Goal: Check status: Check status

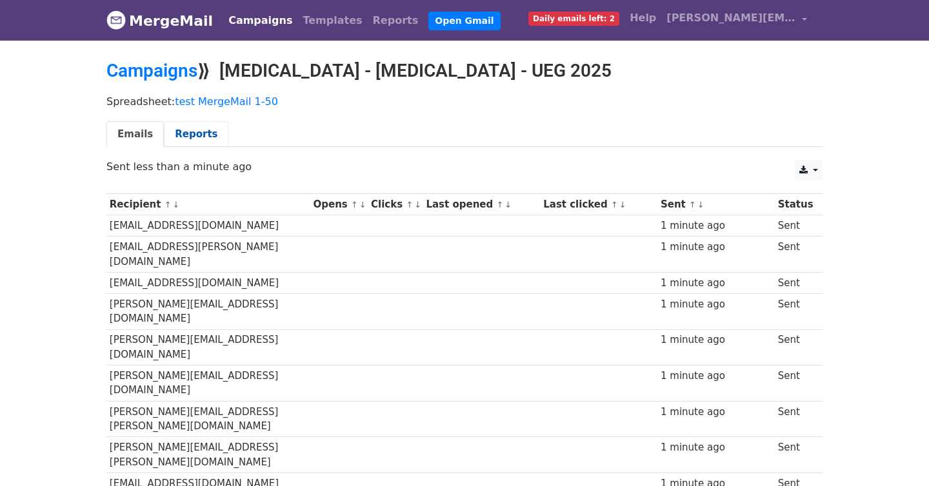
click at [188, 135] on link "Reports" at bounding box center [196, 134] width 65 height 26
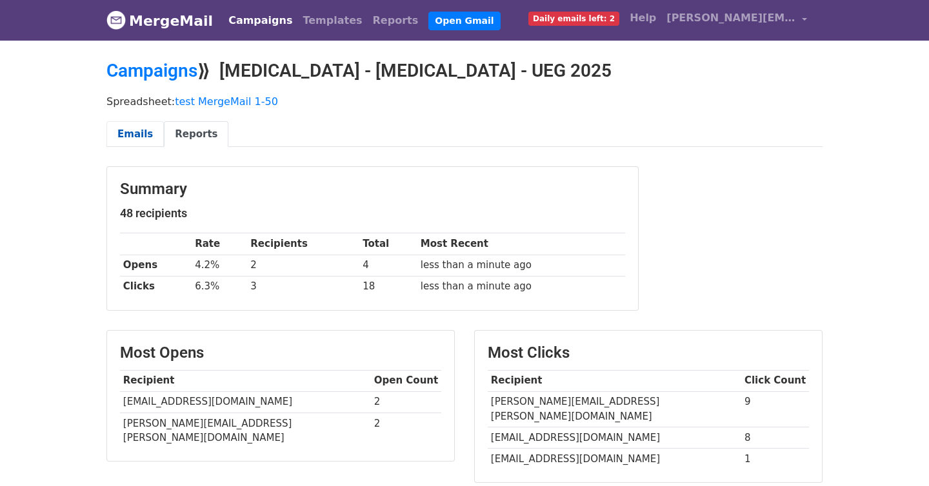
click at [132, 134] on link "Emails" at bounding box center [134, 134] width 57 height 26
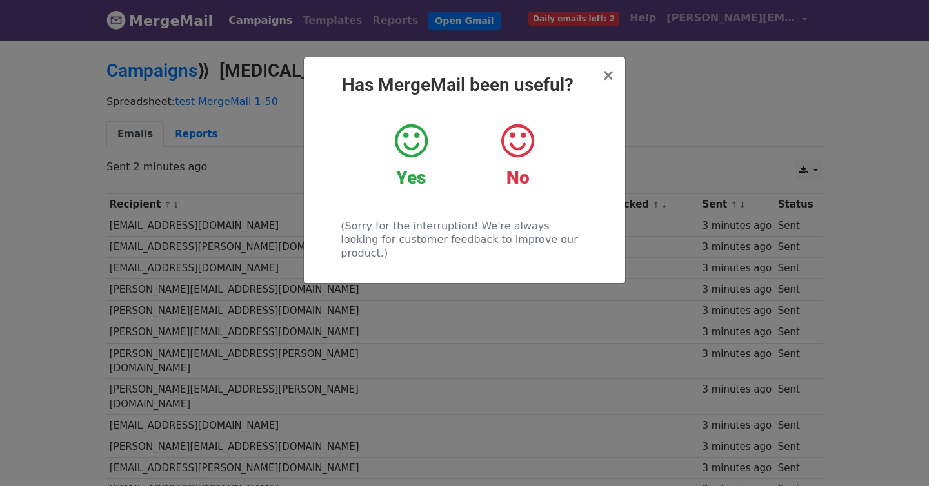
click at [411, 146] on icon at bounding box center [411, 141] width 33 height 39
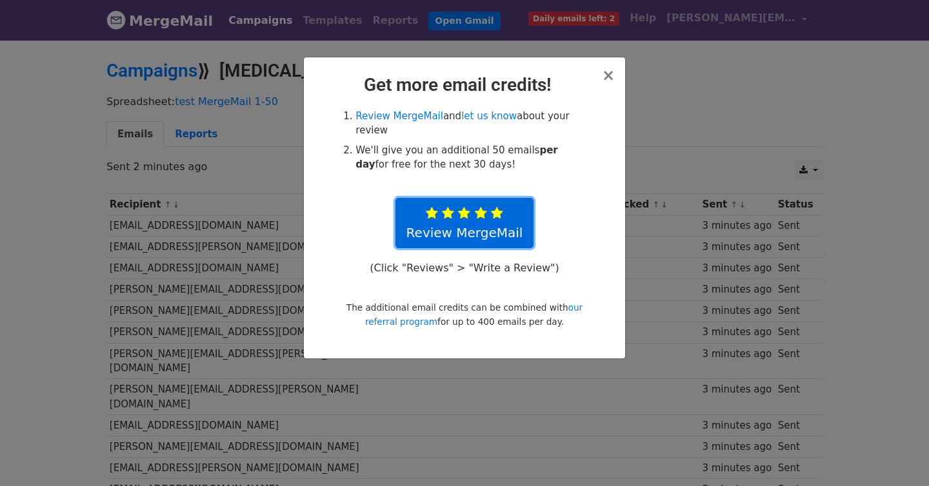
click at [479, 213] on icon at bounding box center [481, 213] width 12 height 13
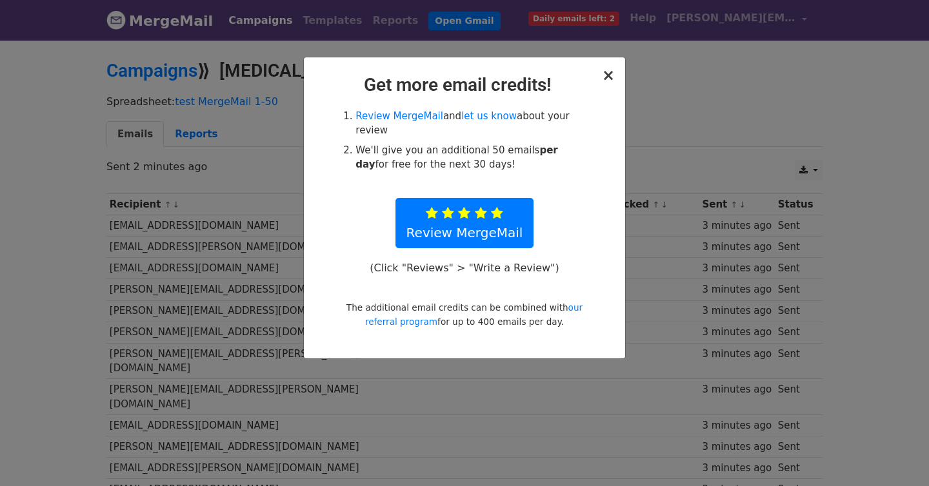
click at [605, 72] on span "×" at bounding box center [608, 75] width 13 height 18
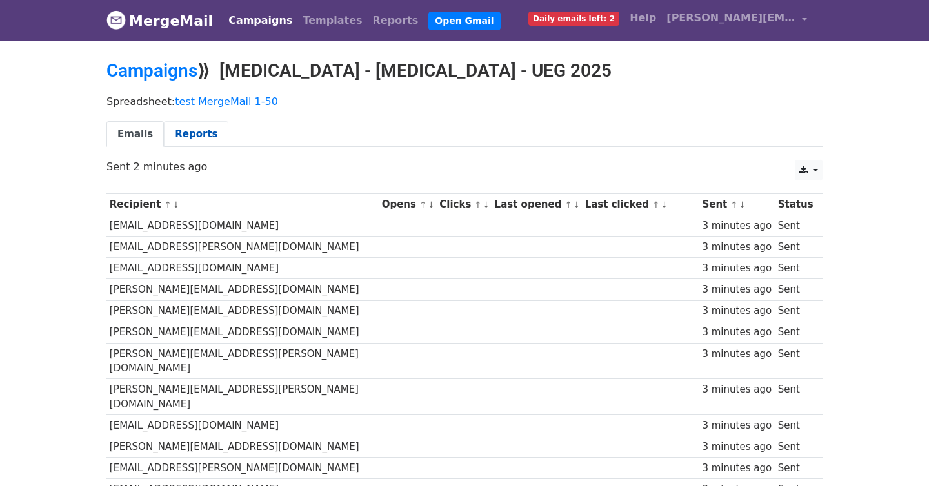
click at [189, 134] on link "Reports" at bounding box center [196, 134] width 65 height 26
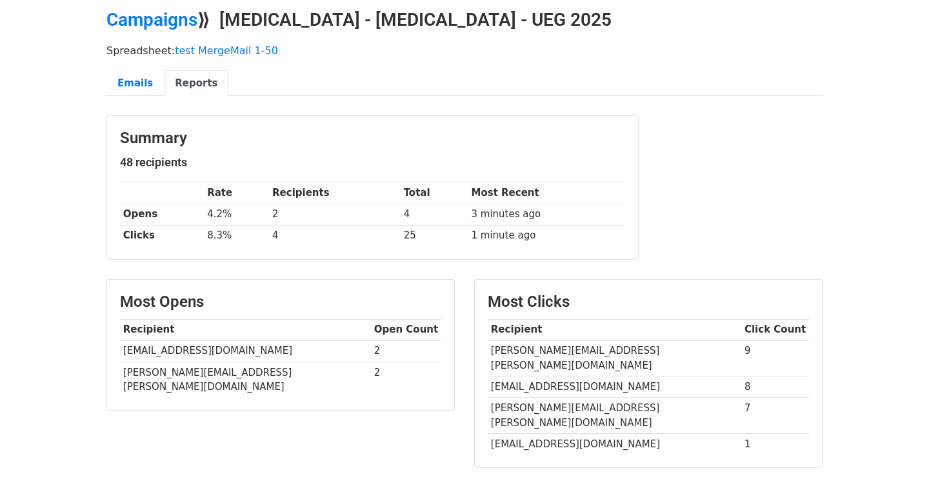
scroll to position [54, 0]
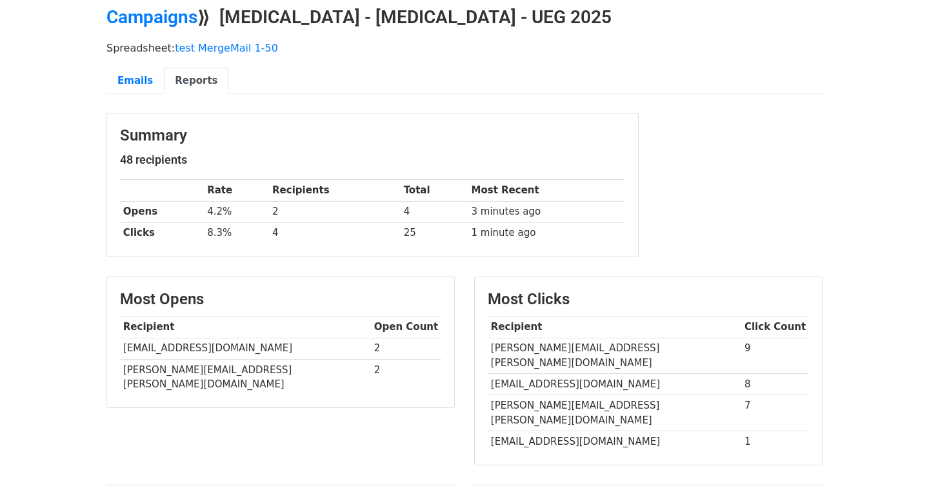
click at [739, 194] on div "Summary 48 recipients Rate Recipients Total Most Recent Opens 4.2% 2 4 3 minute…" at bounding box center [464, 191] width 735 height 157
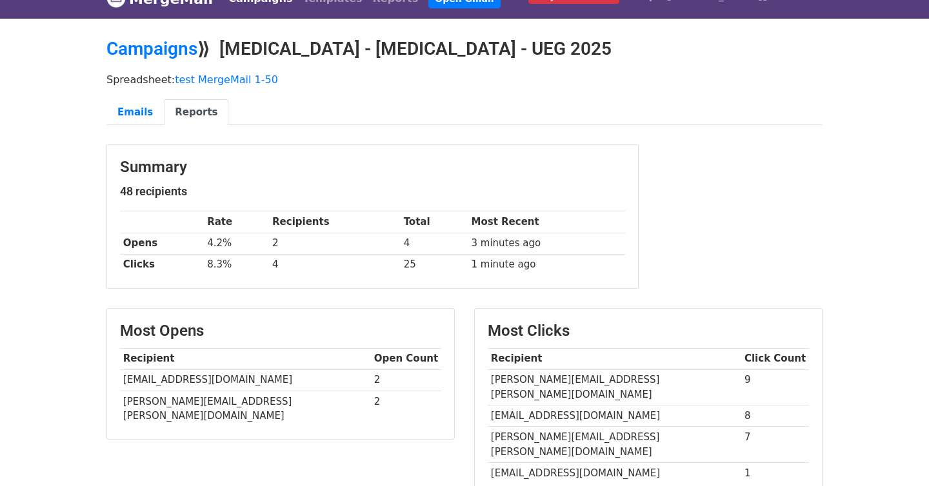
scroll to position [0, 0]
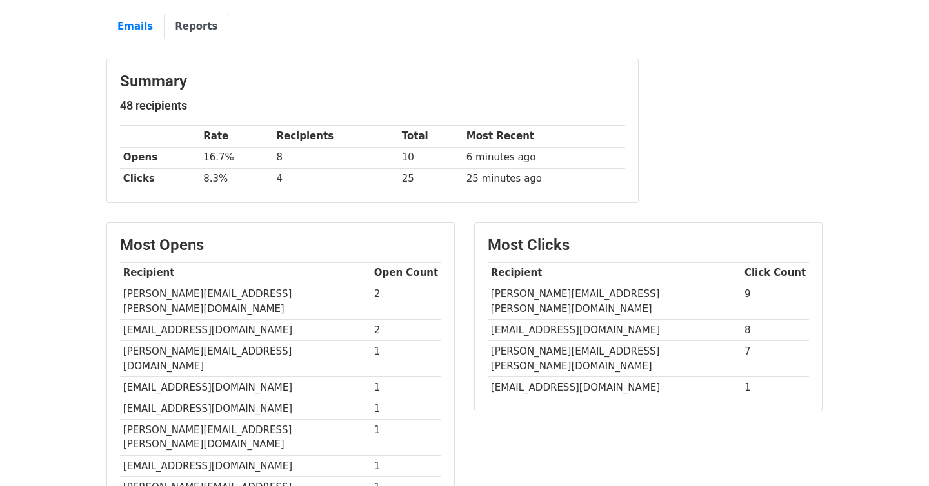
scroll to position [117, 0]
